Goal: Task Accomplishment & Management: Use online tool/utility

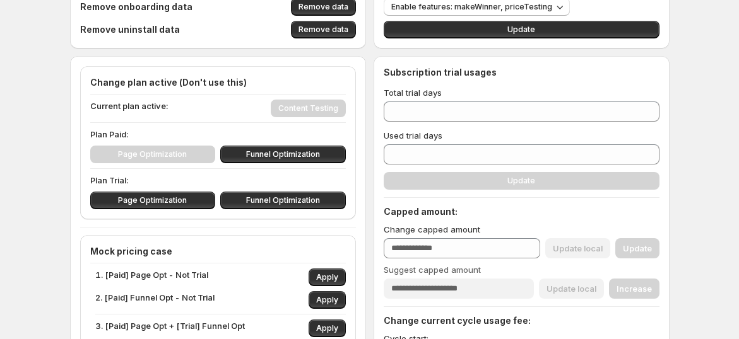
scroll to position [140, 0]
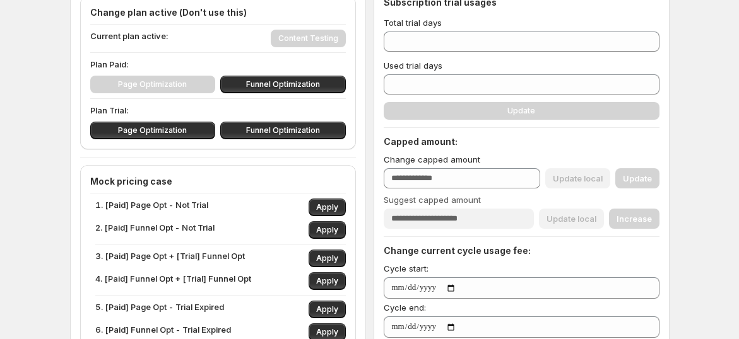
click at [156, 81] on div "Page Optimization Funnel Optimization" at bounding box center [218, 85] width 256 height 18
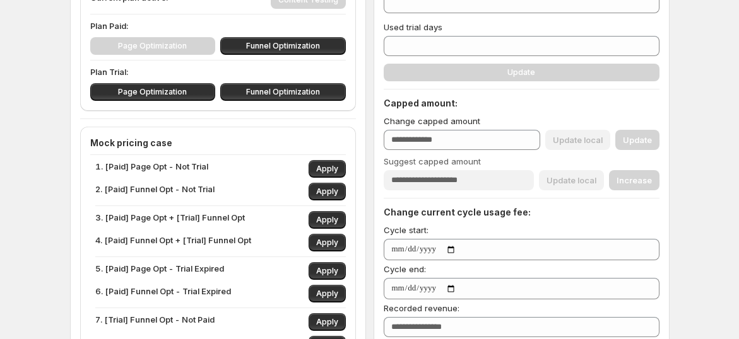
scroll to position [210, 0]
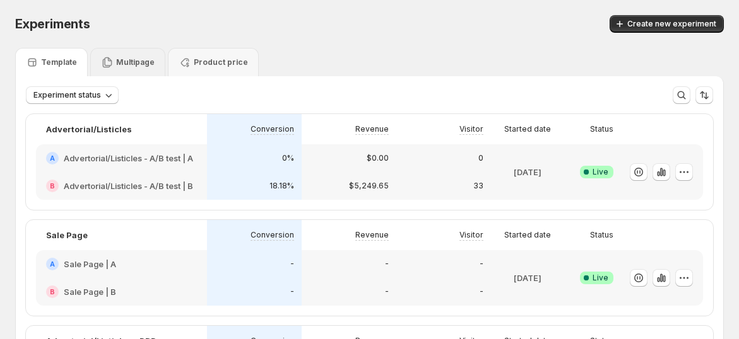
click at [153, 53] on div "Multipage" at bounding box center [127, 62] width 75 height 28
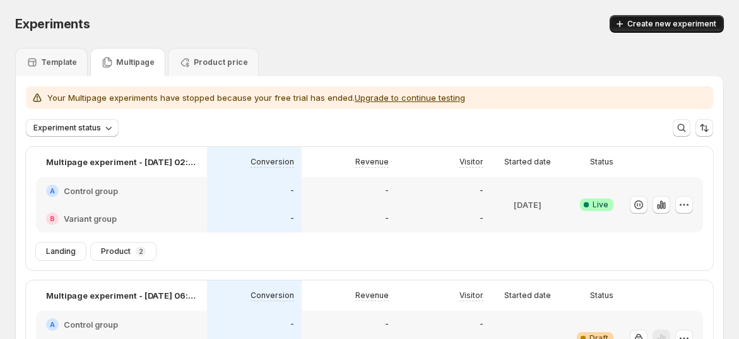
click at [655, 27] on span "Create new experiment" at bounding box center [671, 24] width 89 height 10
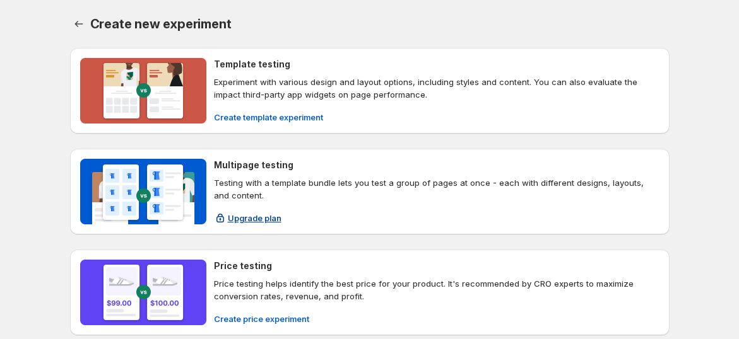
click at [232, 205] on div "Multipage testing Testing with a template bundle lets you test a group of pages…" at bounding box center [436, 192] width 445 height 66
click at [85, 20] on icon "Back" at bounding box center [79, 24] width 13 height 13
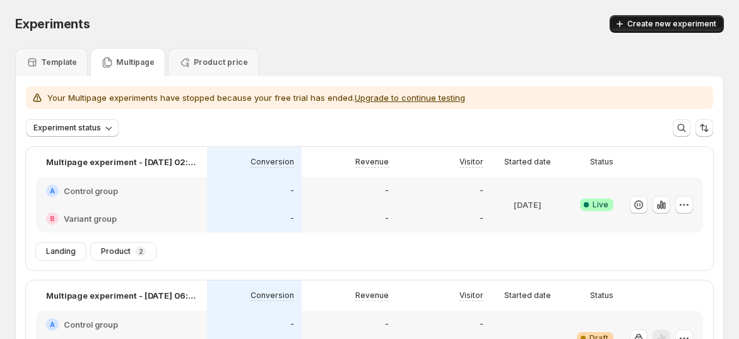
click at [626, 25] on icon "button" at bounding box center [619, 24] width 13 height 13
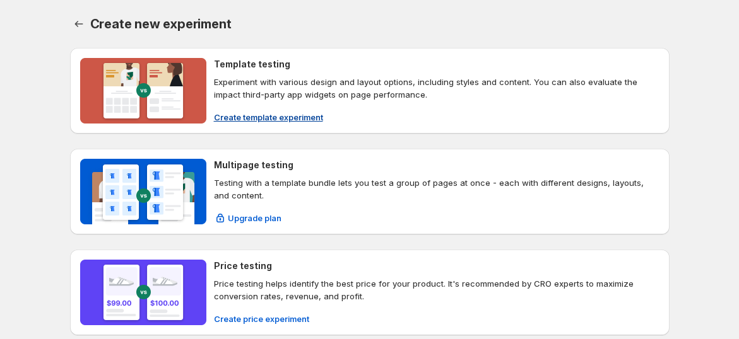
click at [241, 116] on span "Create template experiment" at bounding box center [268, 117] width 109 height 13
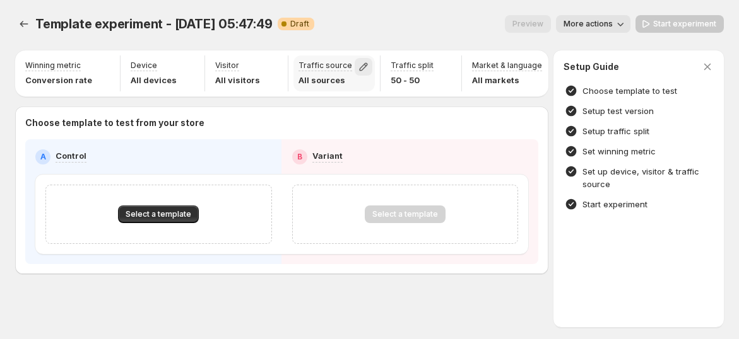
click at [357, 67] on icon "button" at bounding box center [363, 67] width 13 height 13
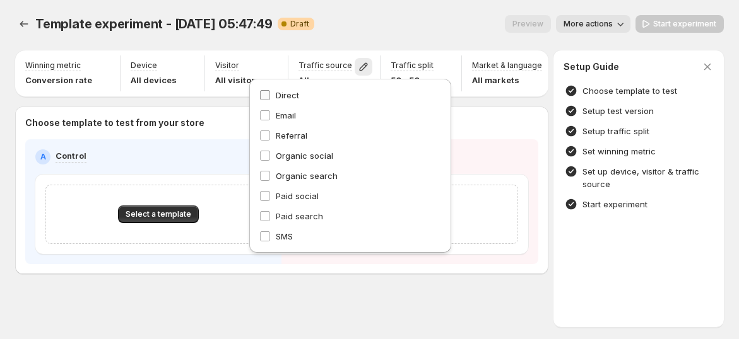
click at [297, 100] on span "Direct" at bounding box center [287, 95] width 23 height 13
click at [291, 100] on span "Direct" at bounding box center [287, 95] width 23 height 10
click at [228, 62] on p "Visitor" at bounding box center [227, 66] width 24 height 10
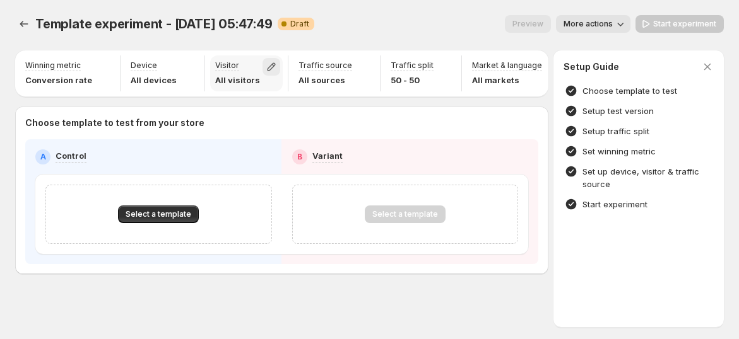
click at [265, 68] on icon "button" at bounding box center [271, 67] width 13 height 13
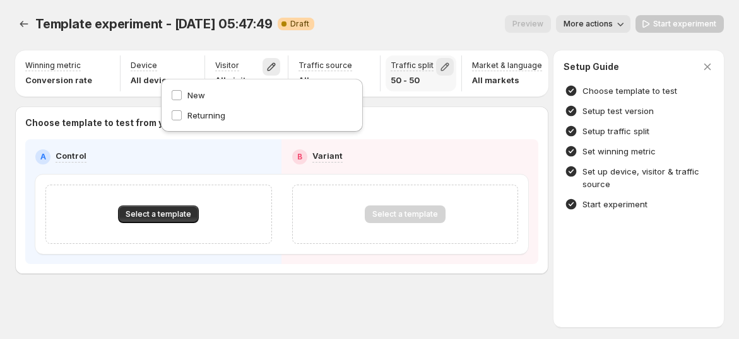
click at [438, 66] on icon "button" at bounding box center [444, 67] width 13 height 13
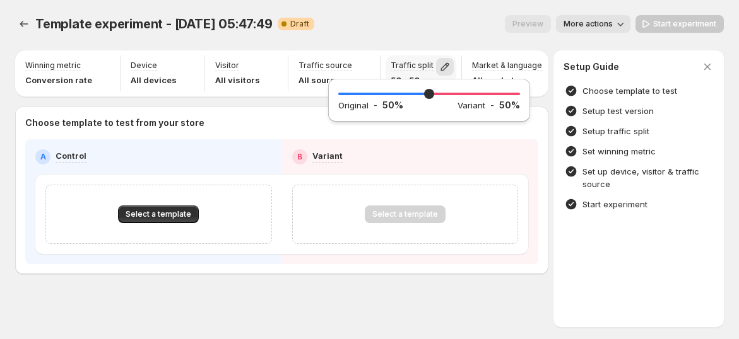
click at [438, 66] on icon "button" at bounding box center [444, 67] width 13 height 13
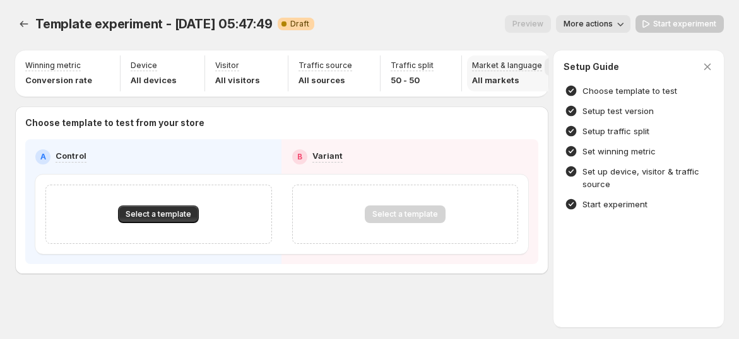
click at [547, 64] on icon "button" at bounding box center [553, 67] width 13 height 13
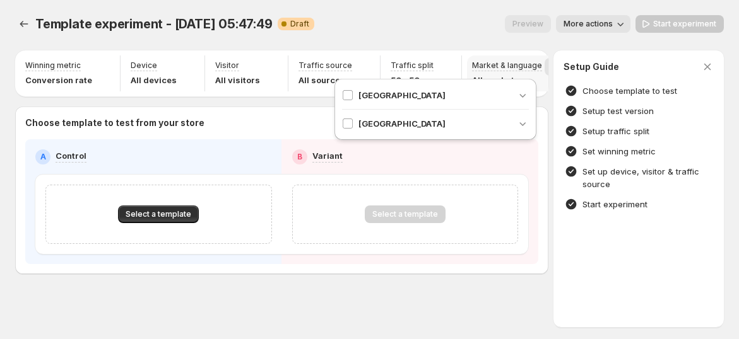
click at [547, 64] on icon "button" at bounding box center [553, 67] width 13 height 13
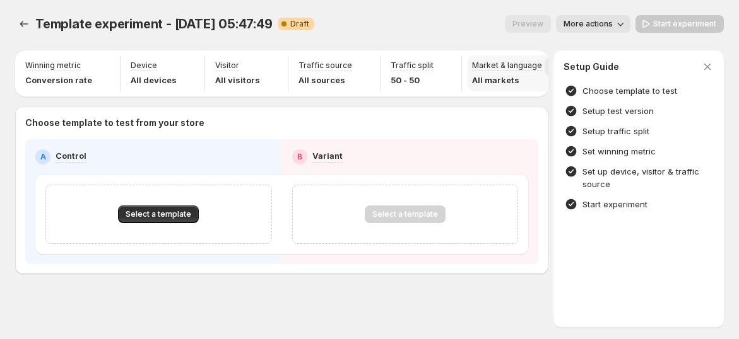
click at [547, 68] on icon "button" at bounding box center [553, 67] width 13 height 13
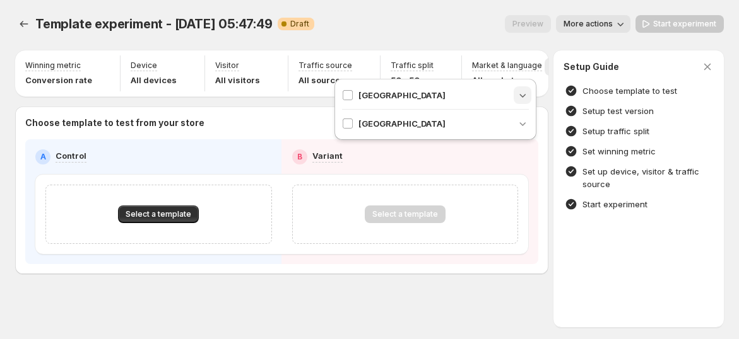
click at [524, 90] on icon "button" at bounding box center [522, 95] width 13 height 13
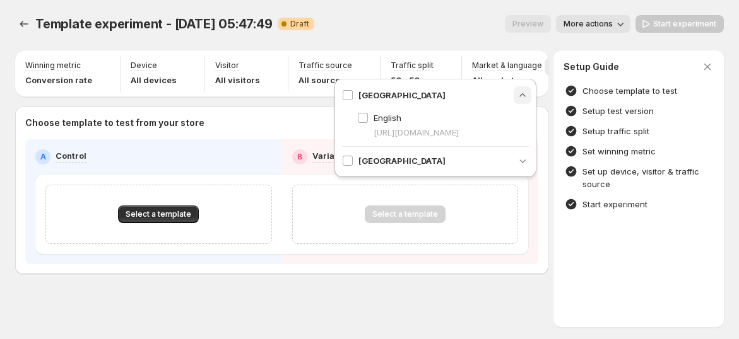
click at [524, 90] on icon "button" at bounding box center [522, 95] width 13 height 13
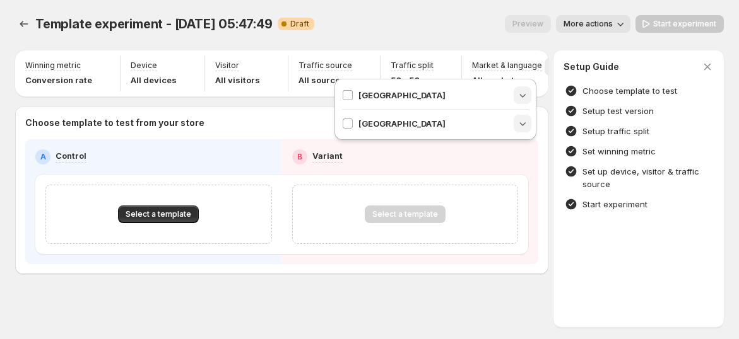
click at [526, 120] on icon "button" at bounding box center [522, 123] width 13 height 13
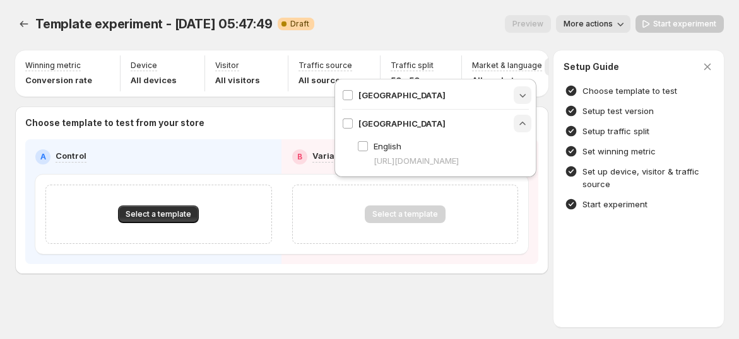
click at [526, 120] on icon "button" at bounding box center [522, 123] width 13 height 13
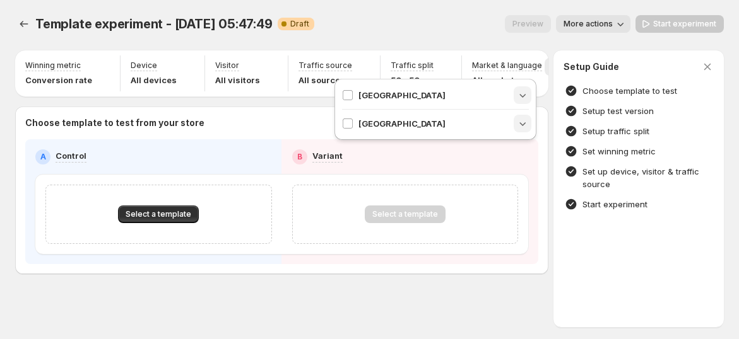
click at [433, 26] on div "Preview More actions" at bounding box center [477, 24] width 306 height 18
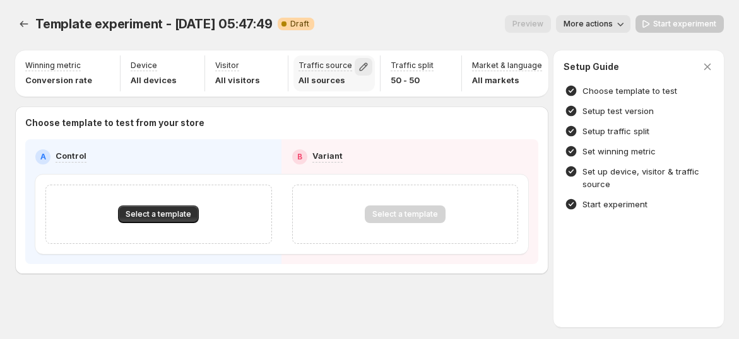
click at [357, 65] on icon "button" at bounding box center [363, 67] width 13 height 13
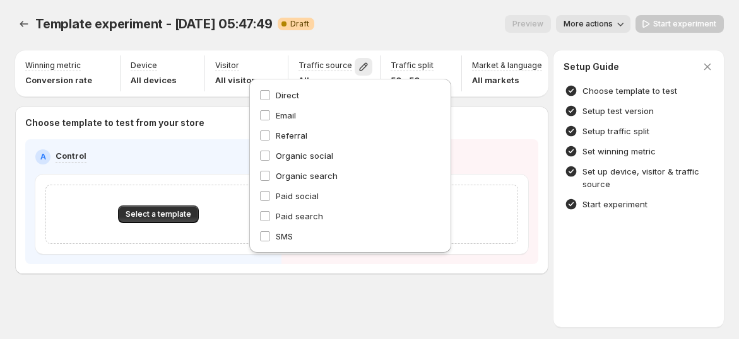
click at [462, 33] on div "Template experiment - [DATE] 05:47:49. This page is ready Template experiment -…" at bounding box center [369, 24] width 709 height 48
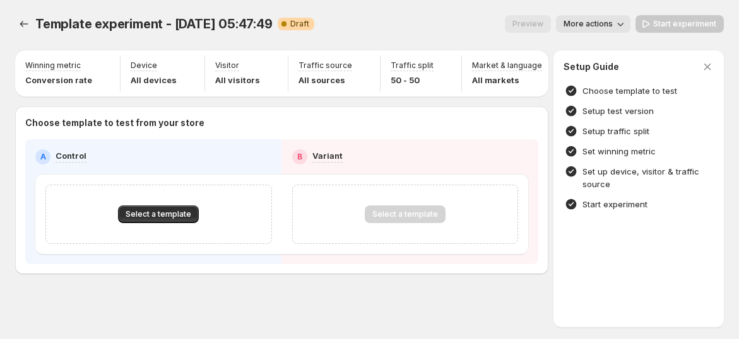
click at [593, 28] on span "More actions" at bounding box center [587, 24] width 49 height 10
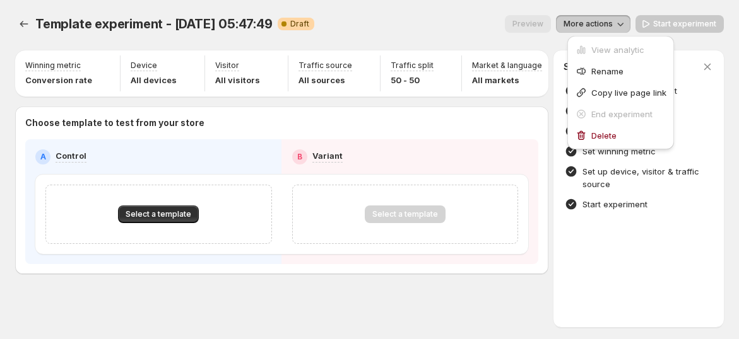
click at [466, 38] on div "Template experiment - [DATE] 05:47:49. This page is ready Template experiment -…" at bounding box center [369, 24] width 709 height 48
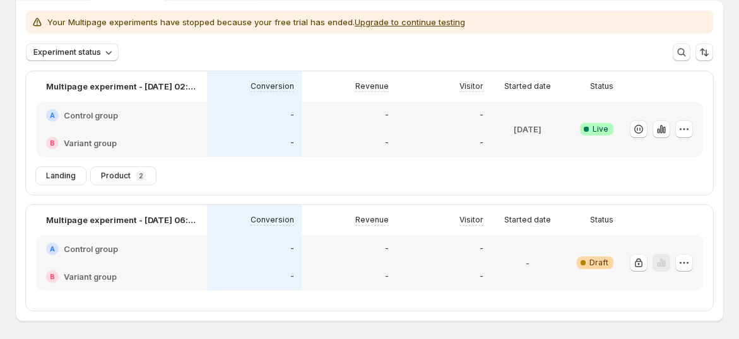
scroll to position [126, 0]
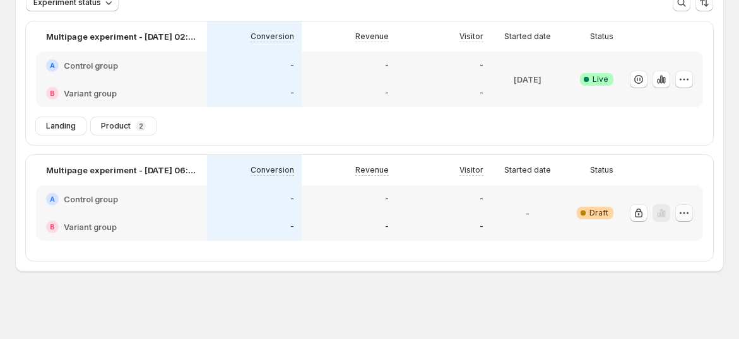
click at [689, 211] on icon "button" at bounding box center [684, 213] width 13 height 13
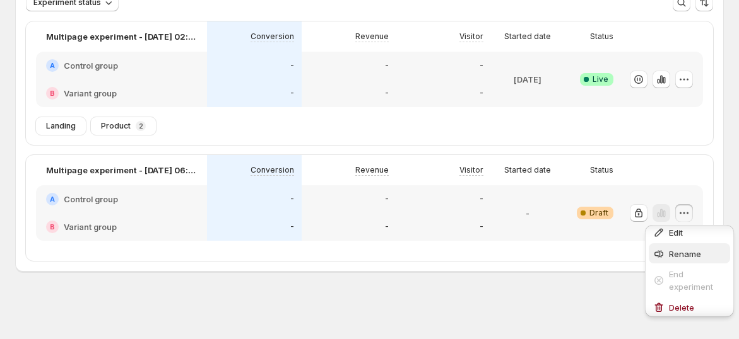
scroll to position [10, 0]
click at [689, 79] on icon "button" at bounding box center [684, 79] width 13 height 13
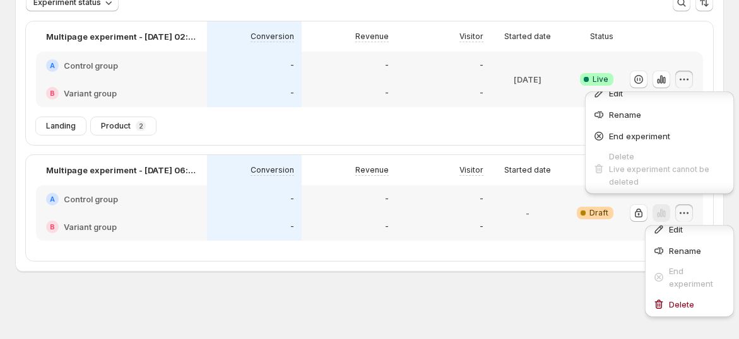
scroll to position [0, 0]
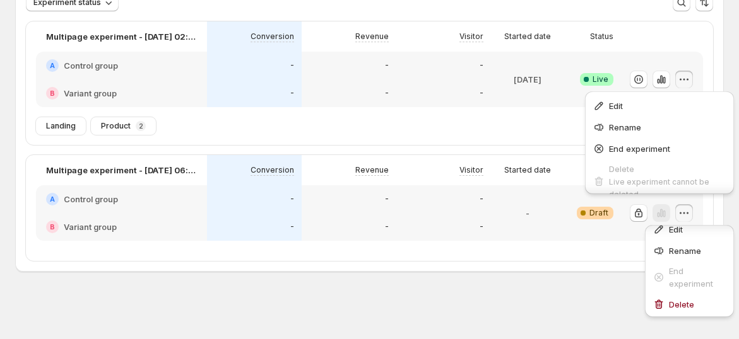
click at [732, 36] on div "Experiments. This page is ready Experiments Create new experiment Template Mult…" at bounding box center [369, 107] width 739 height 466
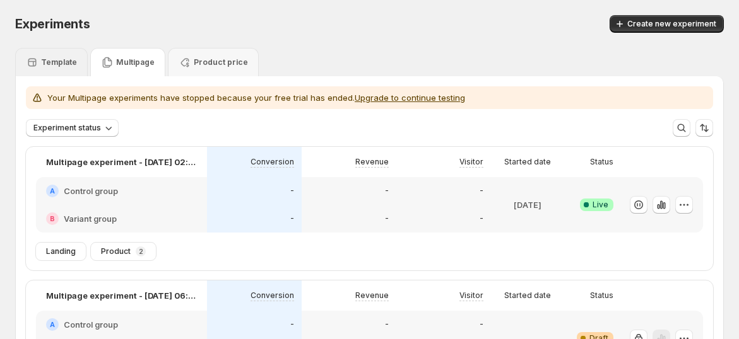
click at [54, 66] on p "Template" at bounding box center [59, 62] width 36 height 10
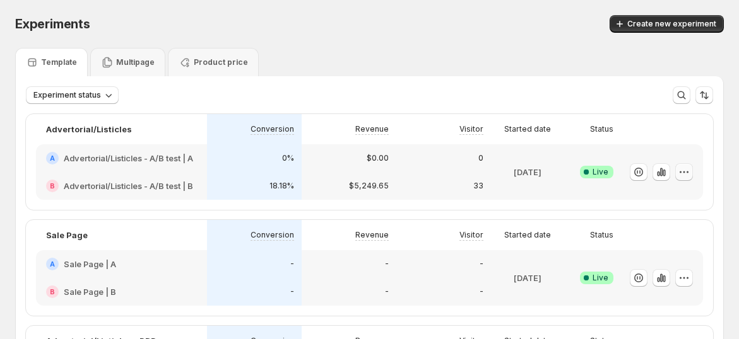
click at [691, 165] on button "button" at bounding box center [684, 172] width 18 height 18
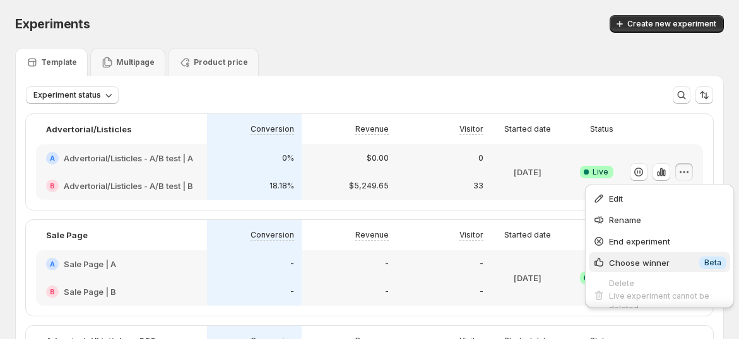
click at [661, 264] on span "Choose winner" at bounding box center [639, 263] width 61 height 10
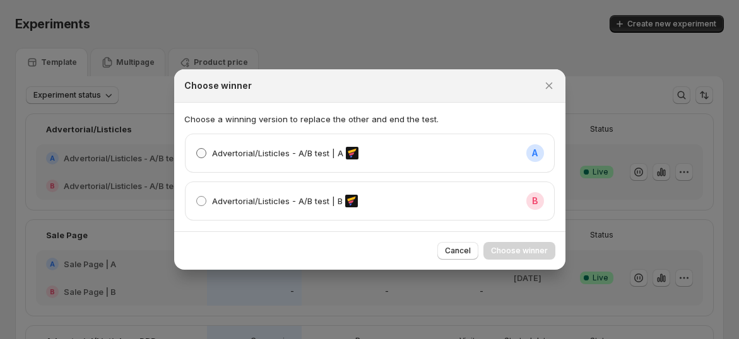
click at [221, 144] on label "Advertorial/Listicles - A/B test | A" at bounding box center [277, 153] width 163 height 18
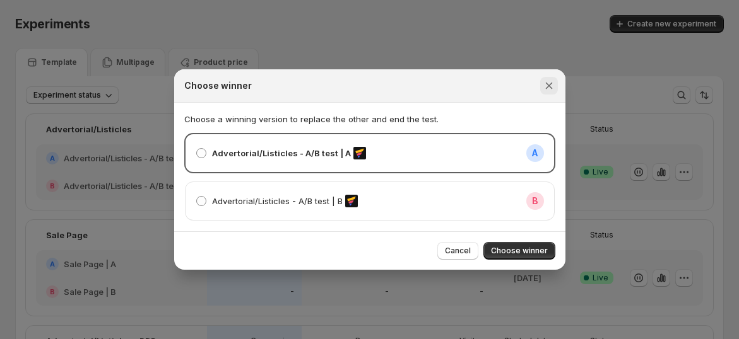
click at [547, 83] on icon "Close" at bounding box center [549, 85] width 13 height 13
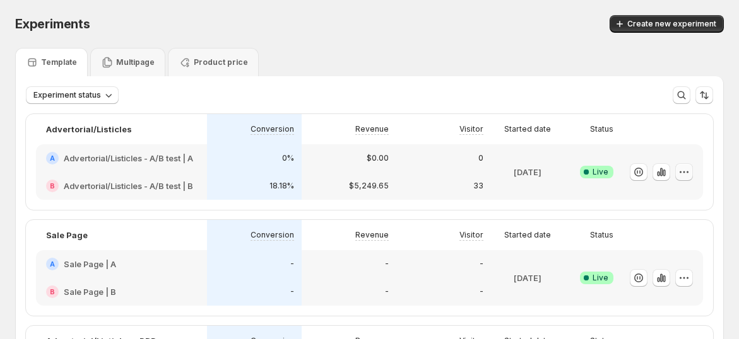
click at [690, 175] on icon "button" at bounding box center [684, 172] width 13 height 13
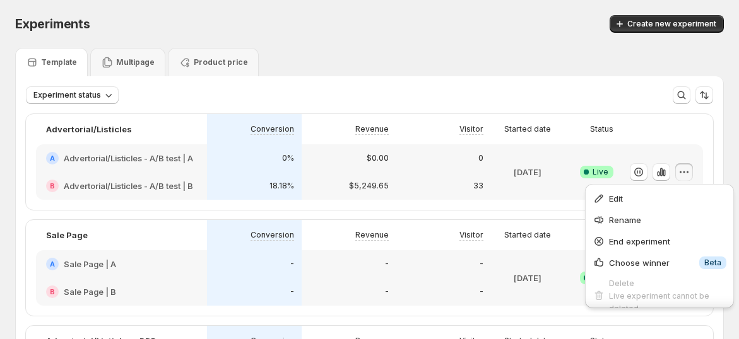
click at [483, 59] on div "Template Multipage Product price" at bounding box center [369, 62] width 709 height 28
